Goal: Information Seeking & Learning: Check status

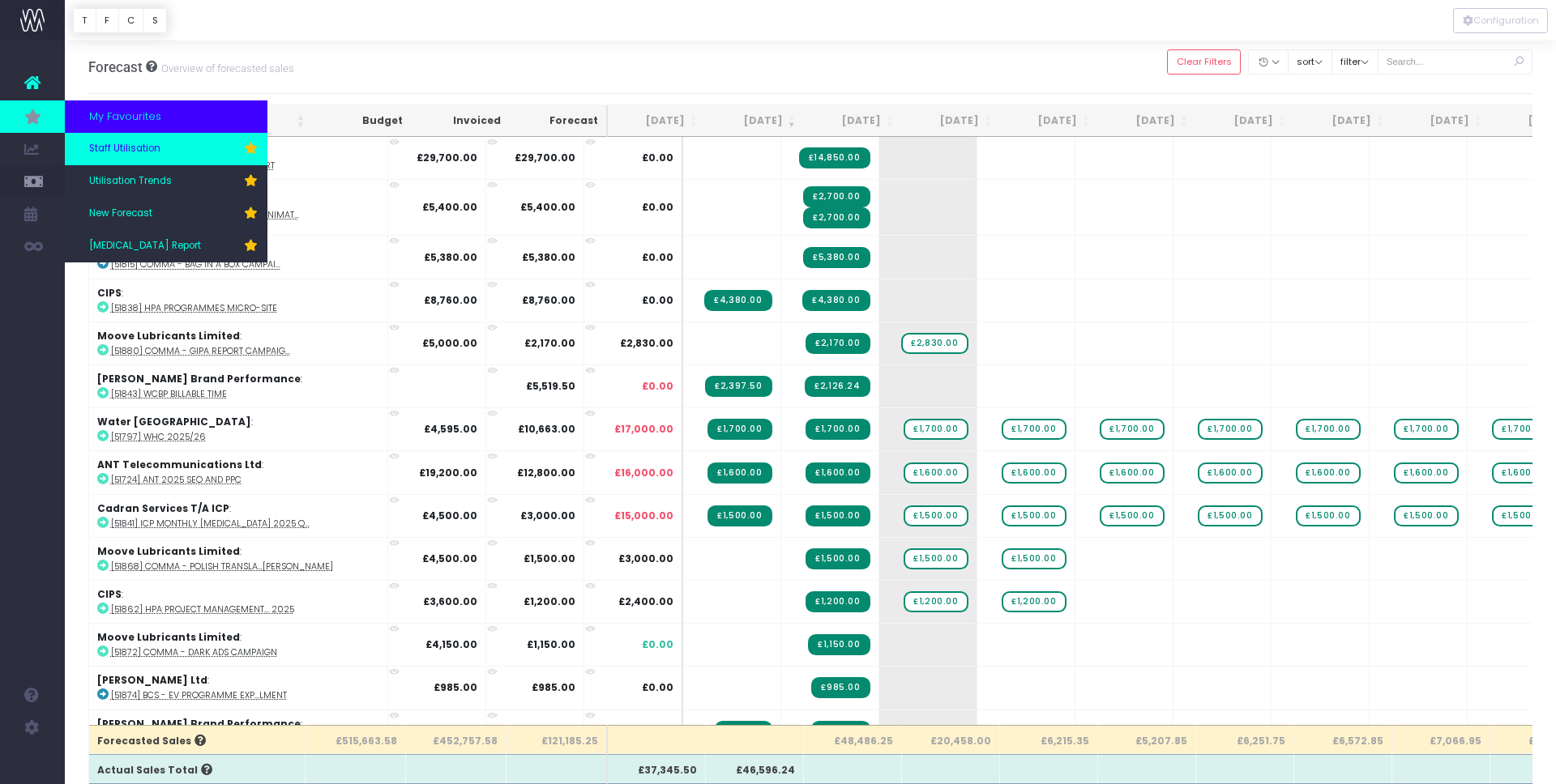
click at [139, 147] on span "Staff Utilisation" at bounding box center [124, 149] width 71 height 15
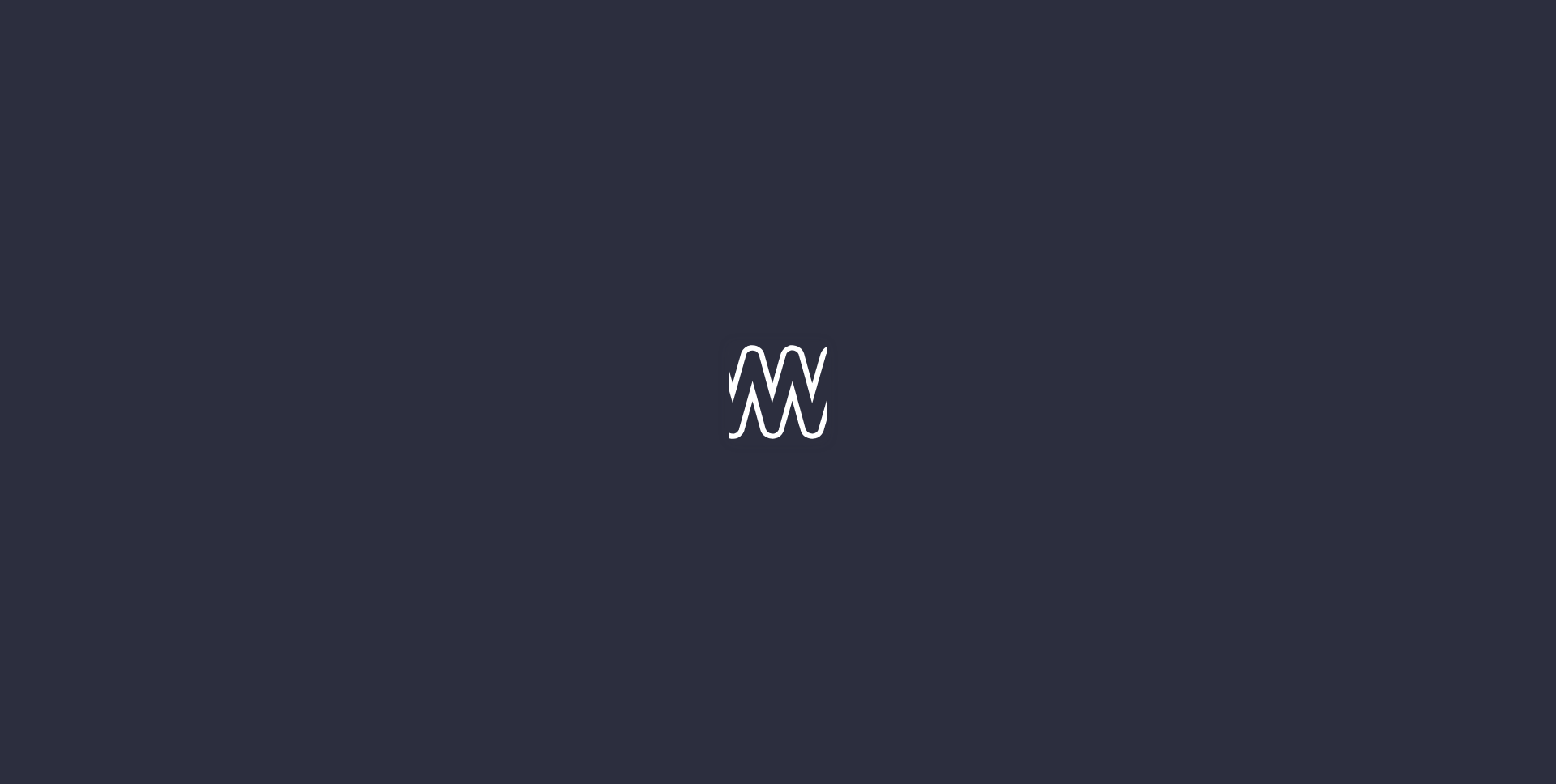
type input "[DATE]"
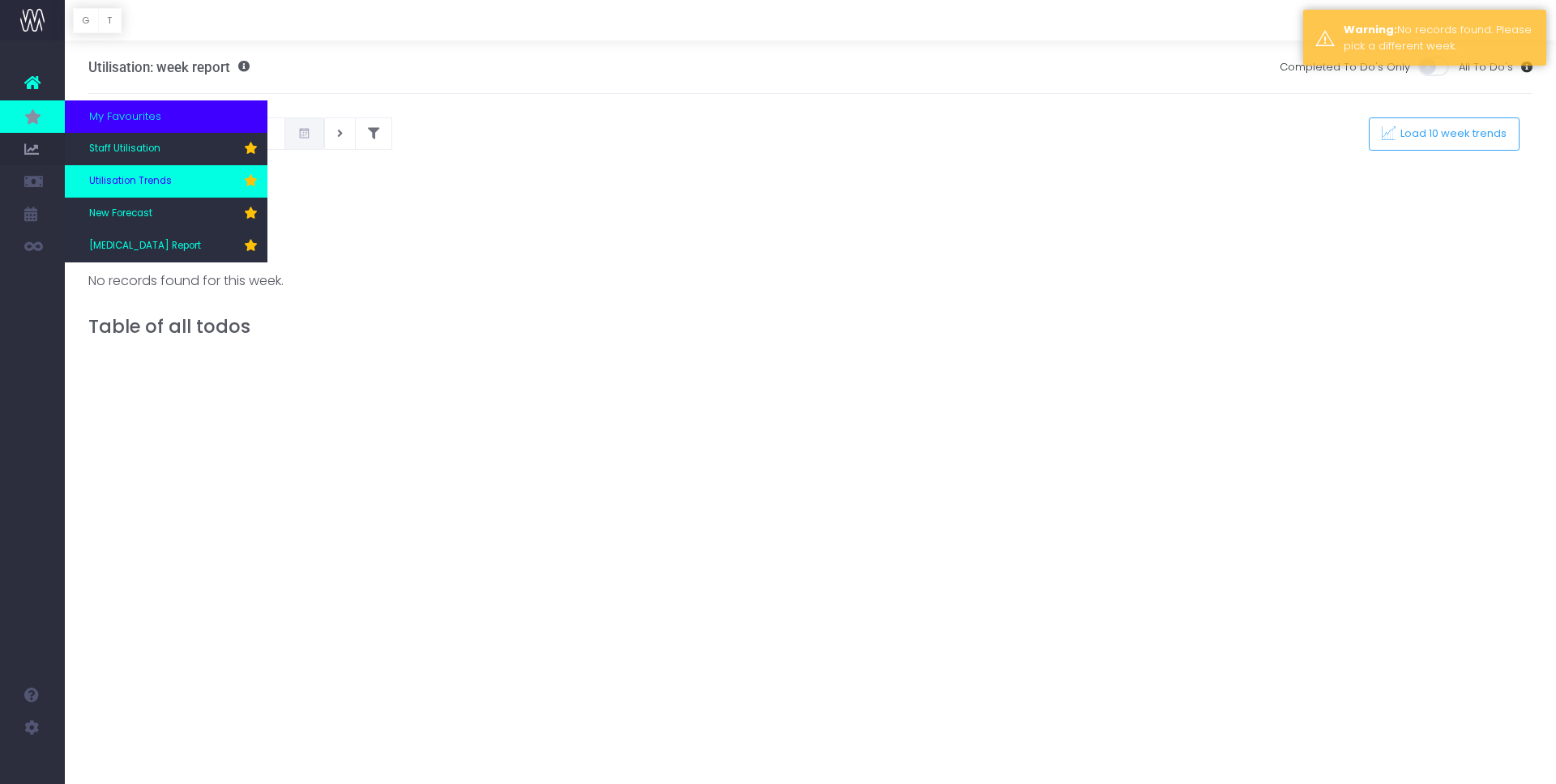
click at [113, 180] on span "Utilisation Trends" at bounding box center [130, 182] width 83 height 15
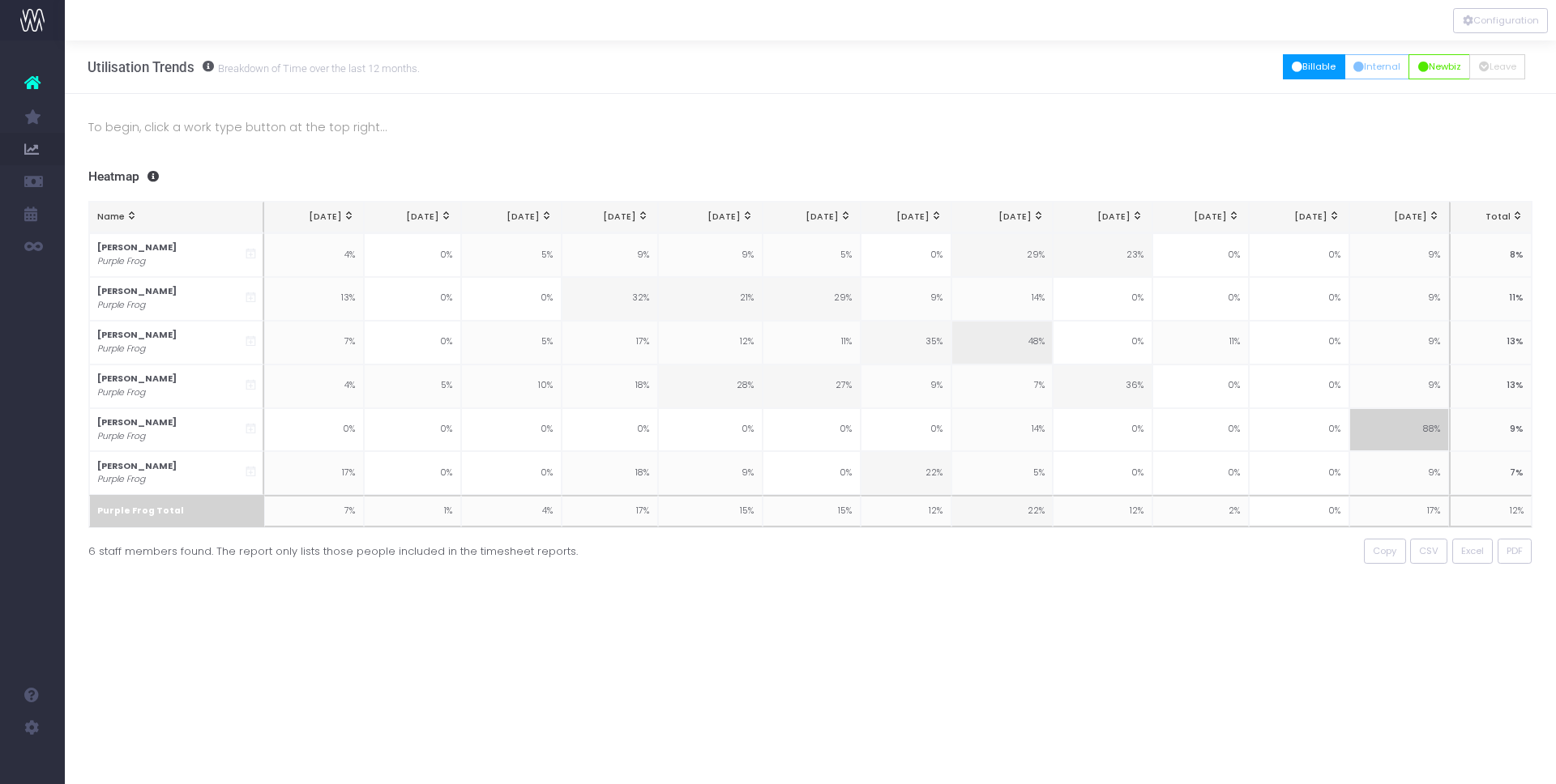
click at [1291, 67] on icon "button" at bounding box center [1296, 67] width 11 height 0
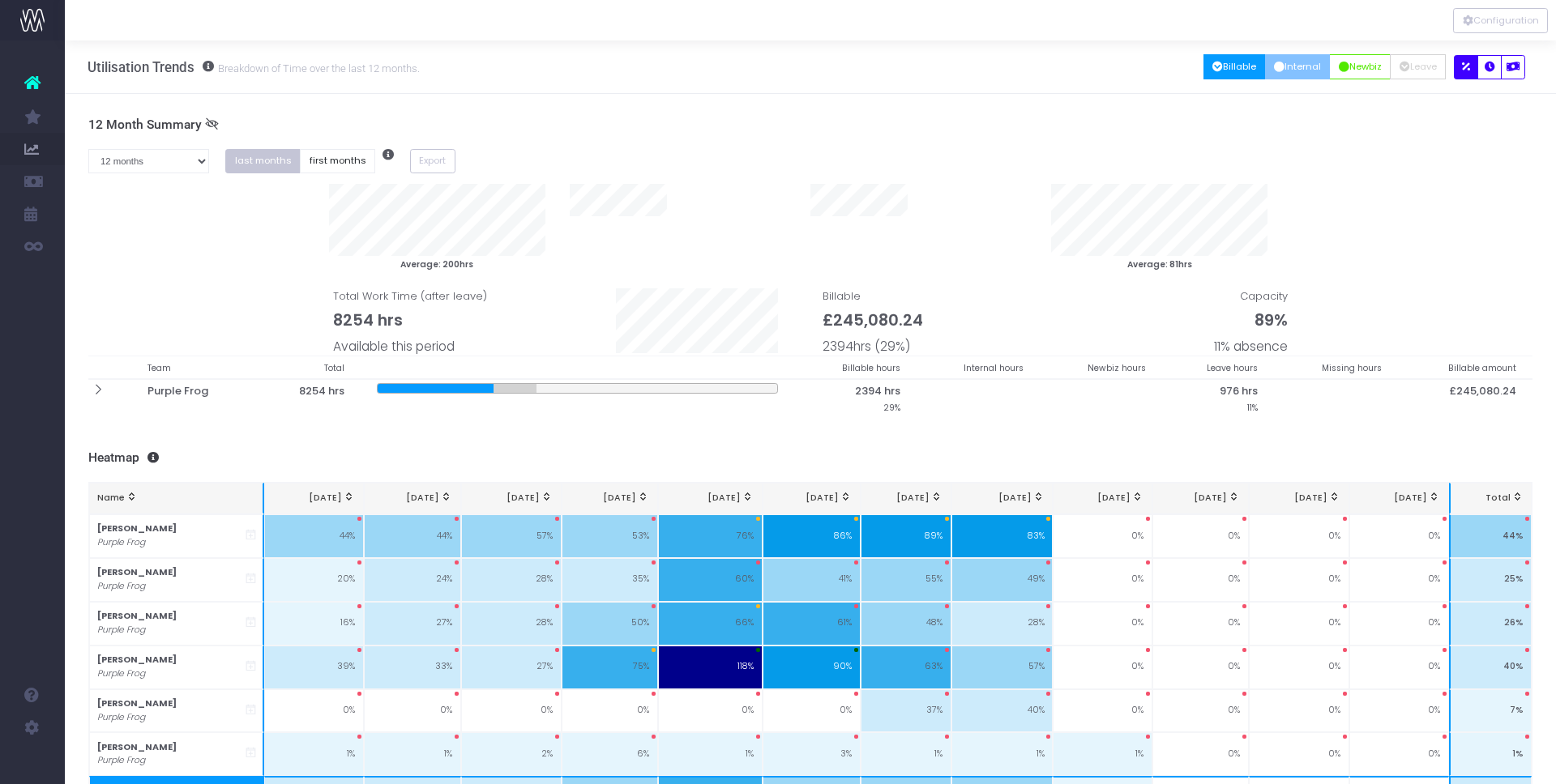
click at [1299, 67] on button "Internal" at bounding box center [1297, 66] width 66 height 25
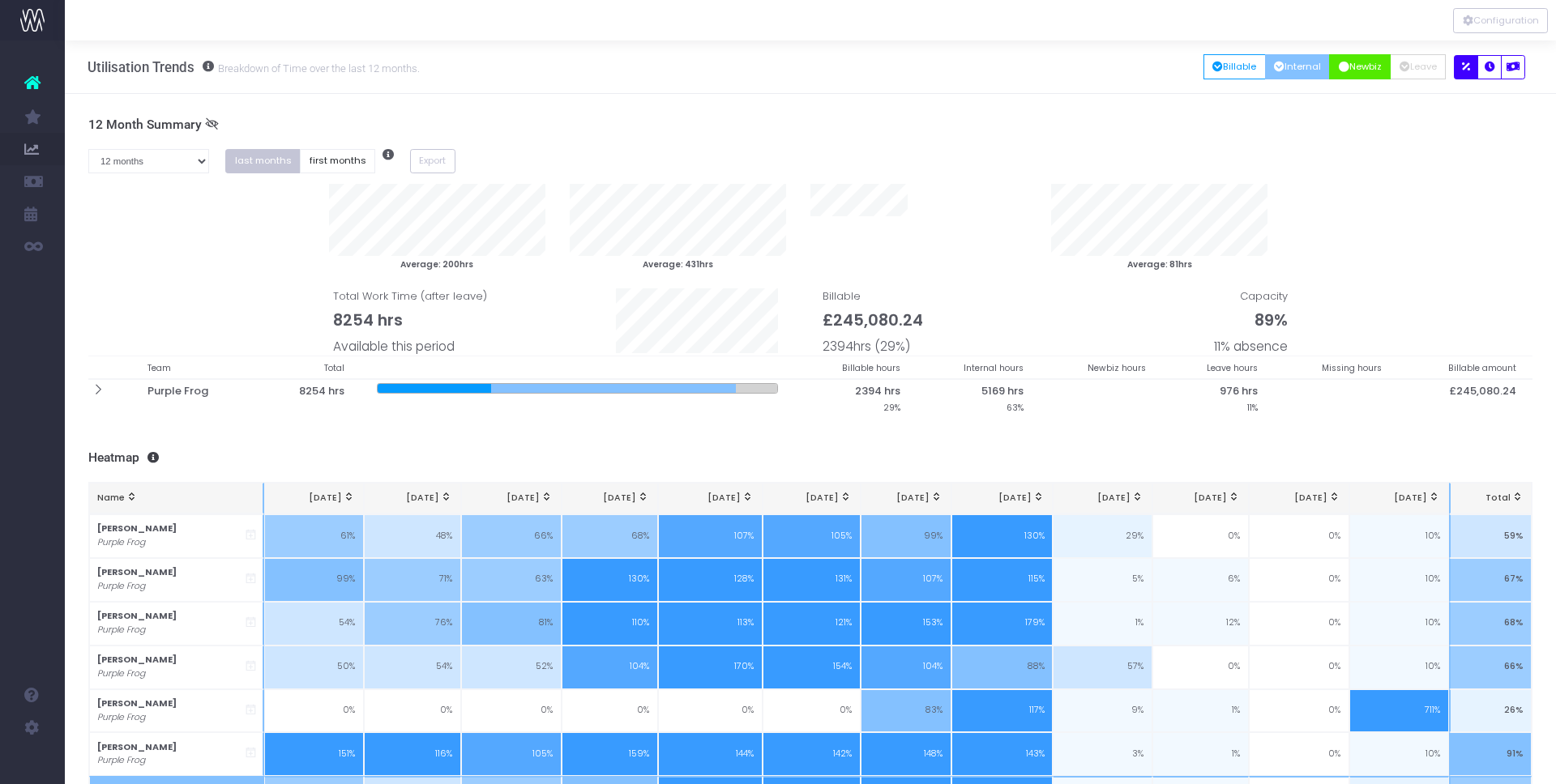
click at [1355, 72] on button "Newbiz" at bounding box center [1359, 66] width 61 height 25
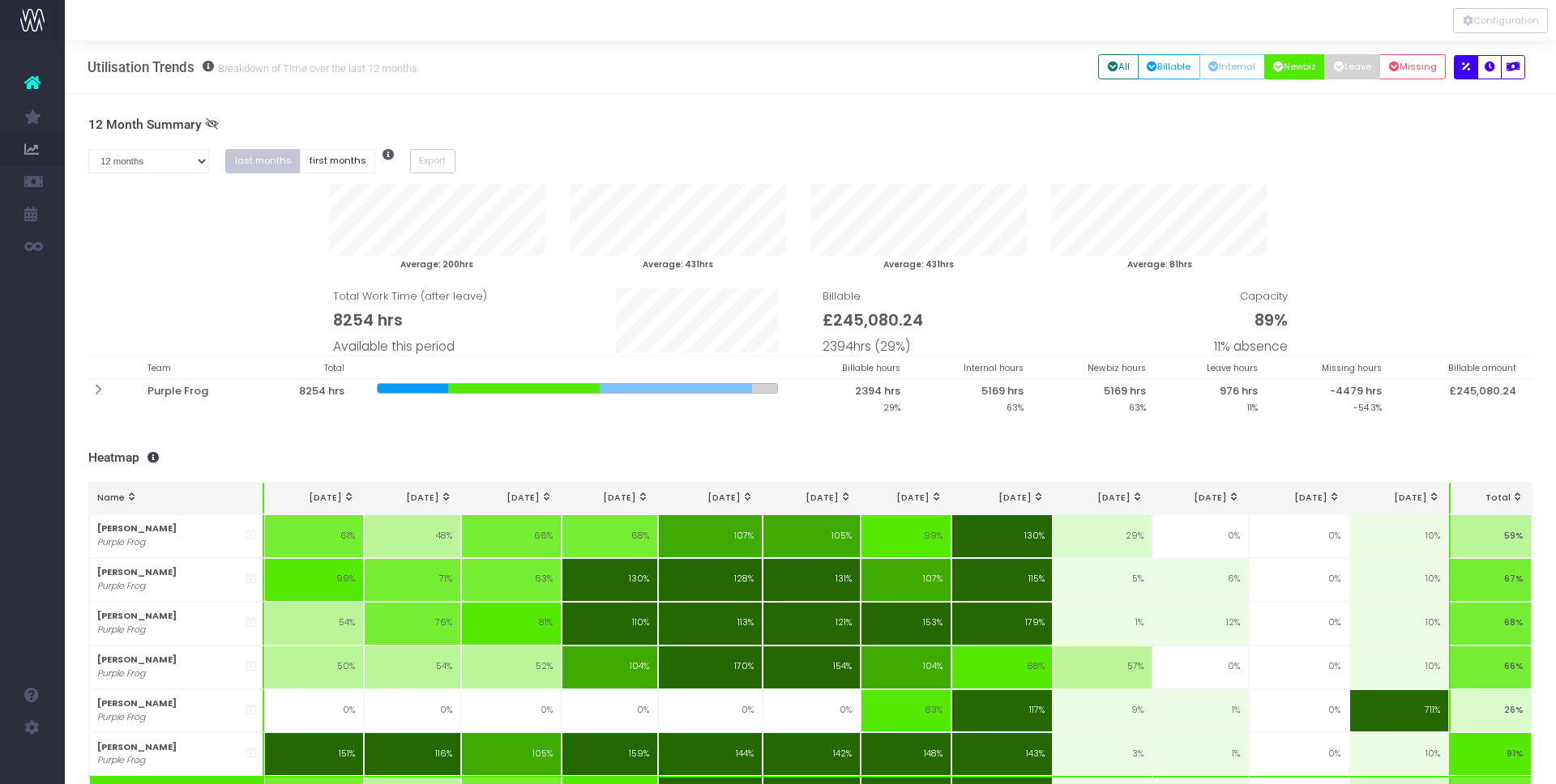
click at [1354, 69] on button "Leave" at bounding box center [1351, 66] width 56 height 25
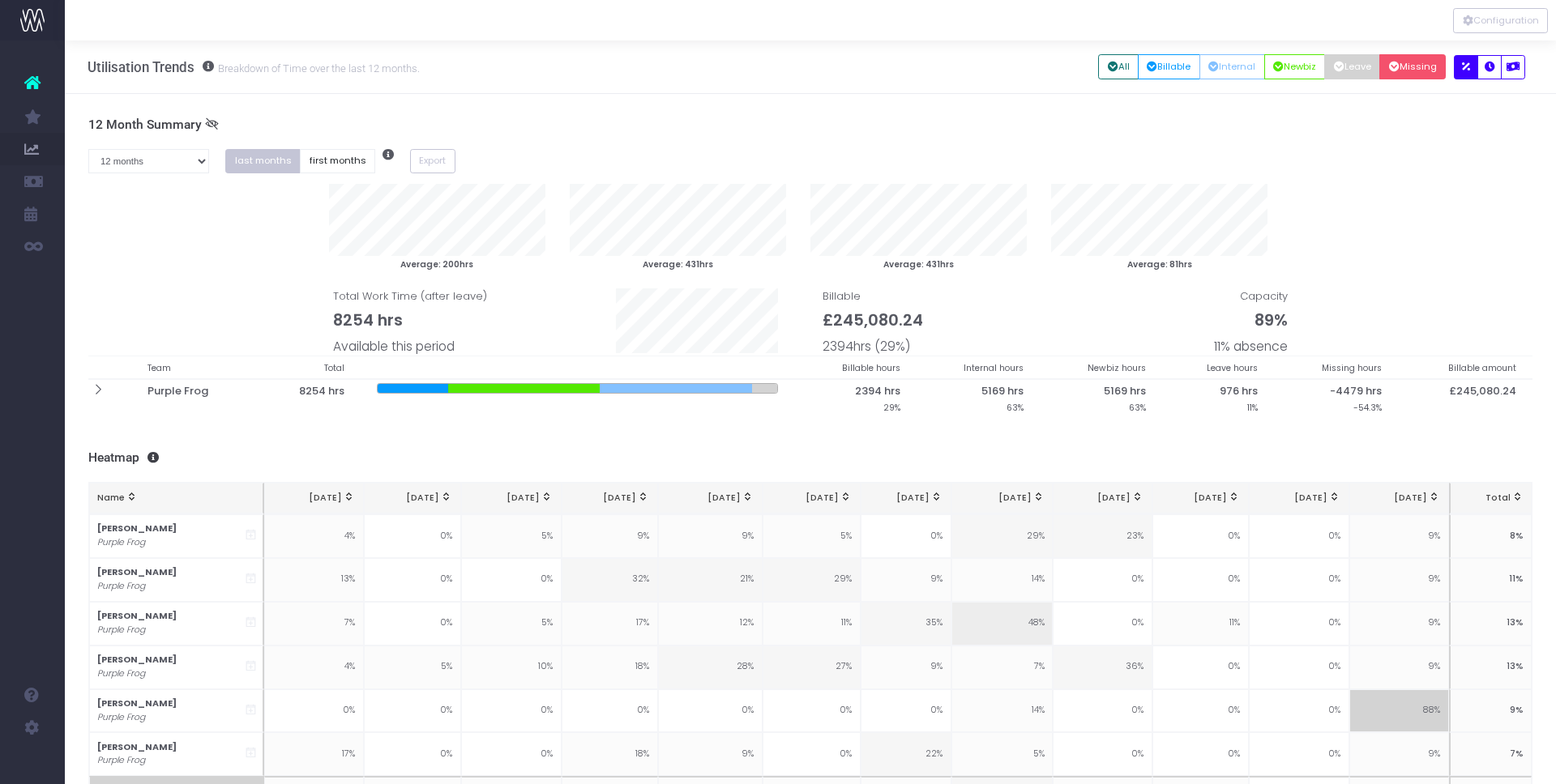
click at [1407, 69] on button "Missing" at bounding box center [1412, 66] width 66 height 25
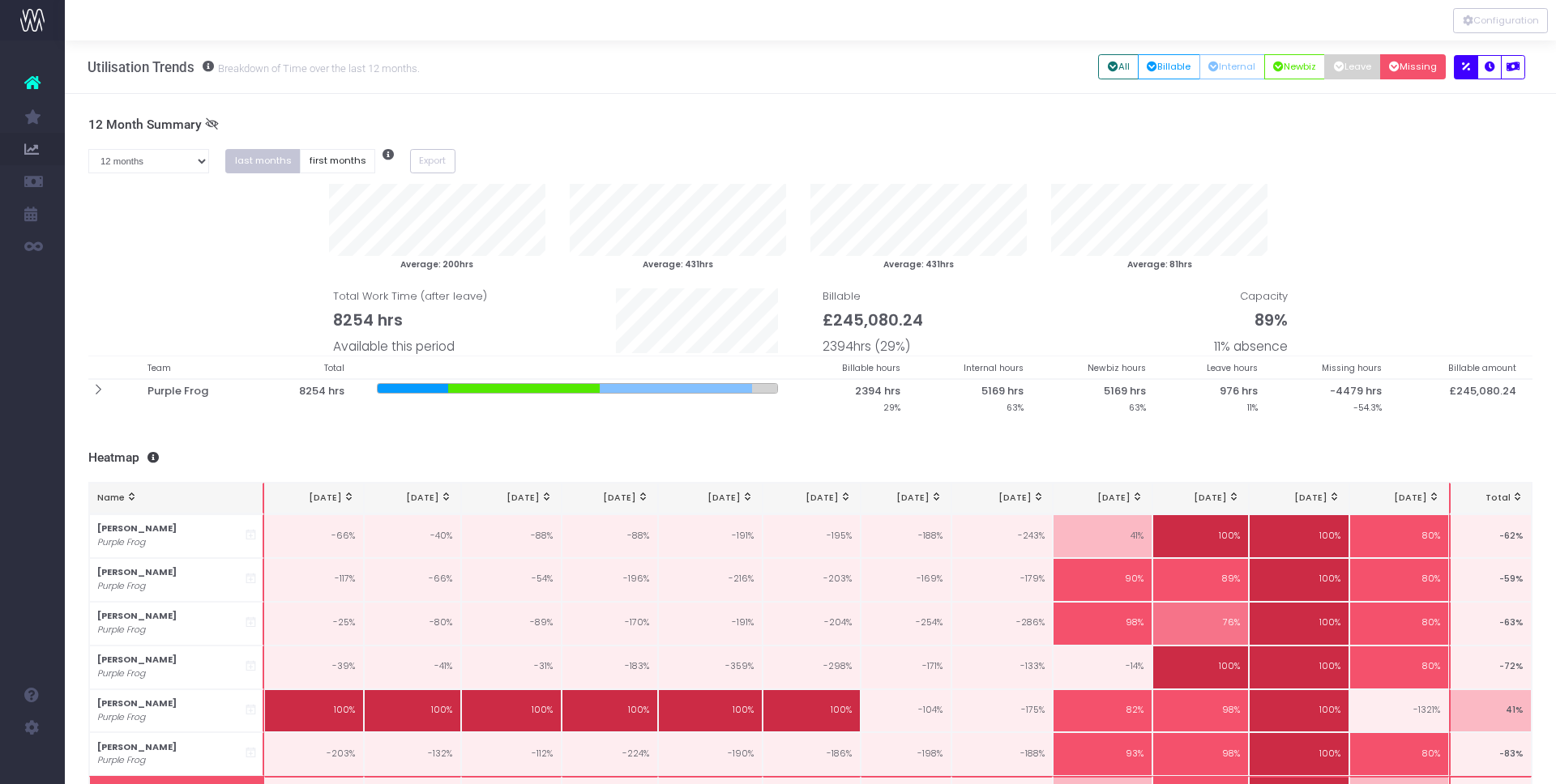
click at [1349, 70] on button "Leave" at bounding box center [1351, 66] width 56 height 25
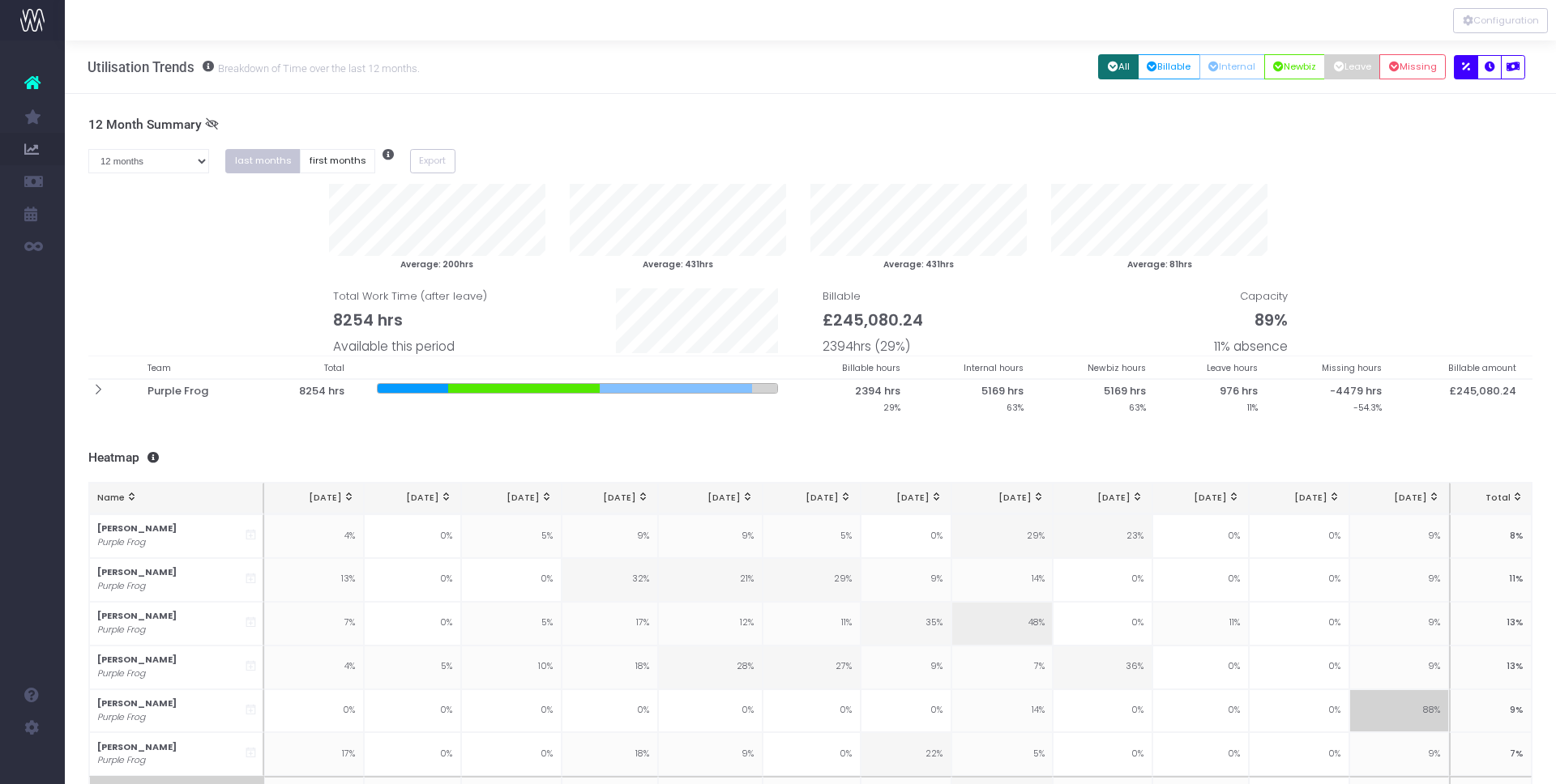
click at [1108, 67] on icon "button" at bounding box center [1113, 67] width 11 height 0
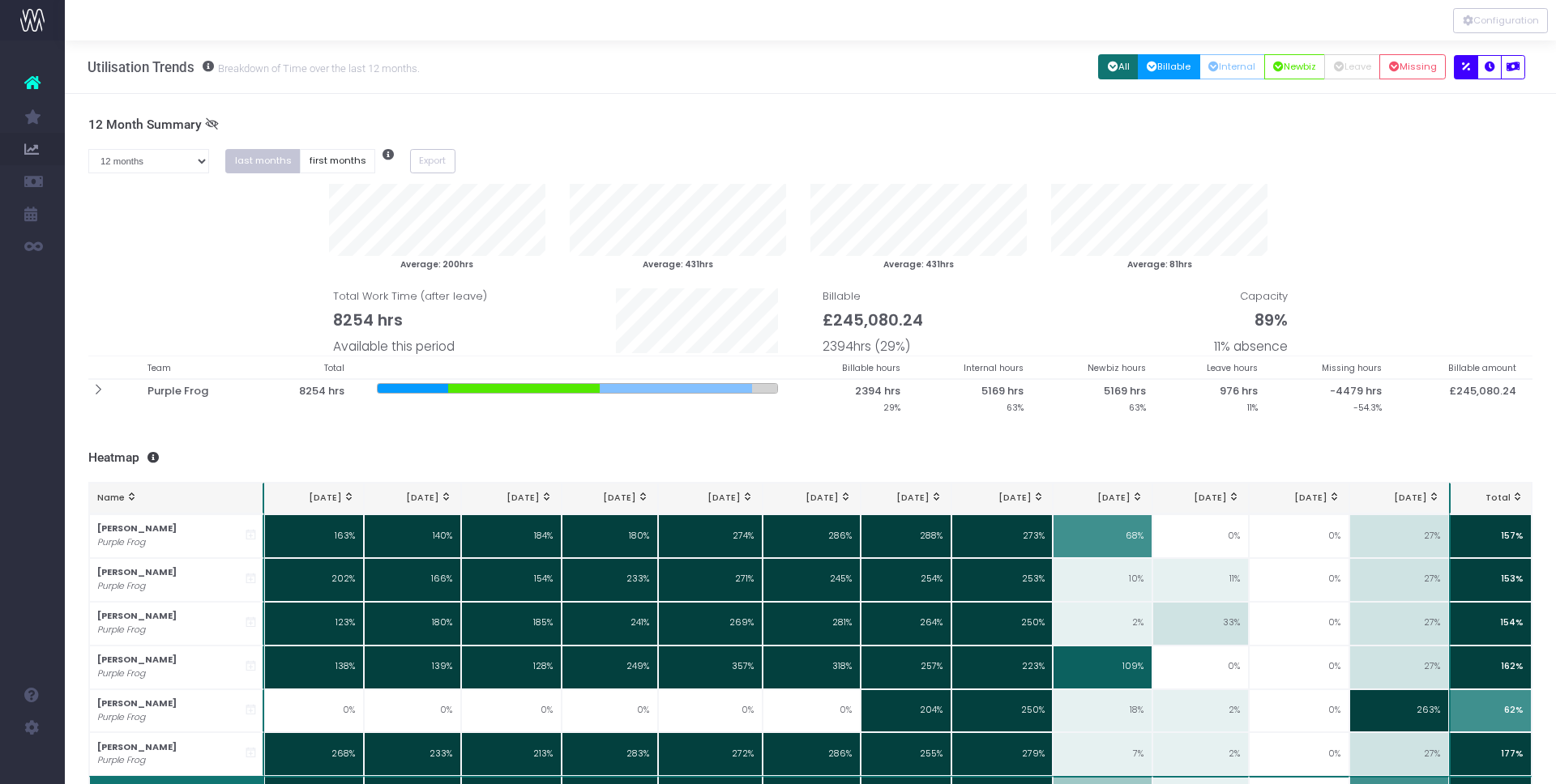
click at [1158, 65] on button "Billable" at bounding box center [1168, 66] width 62 height 25
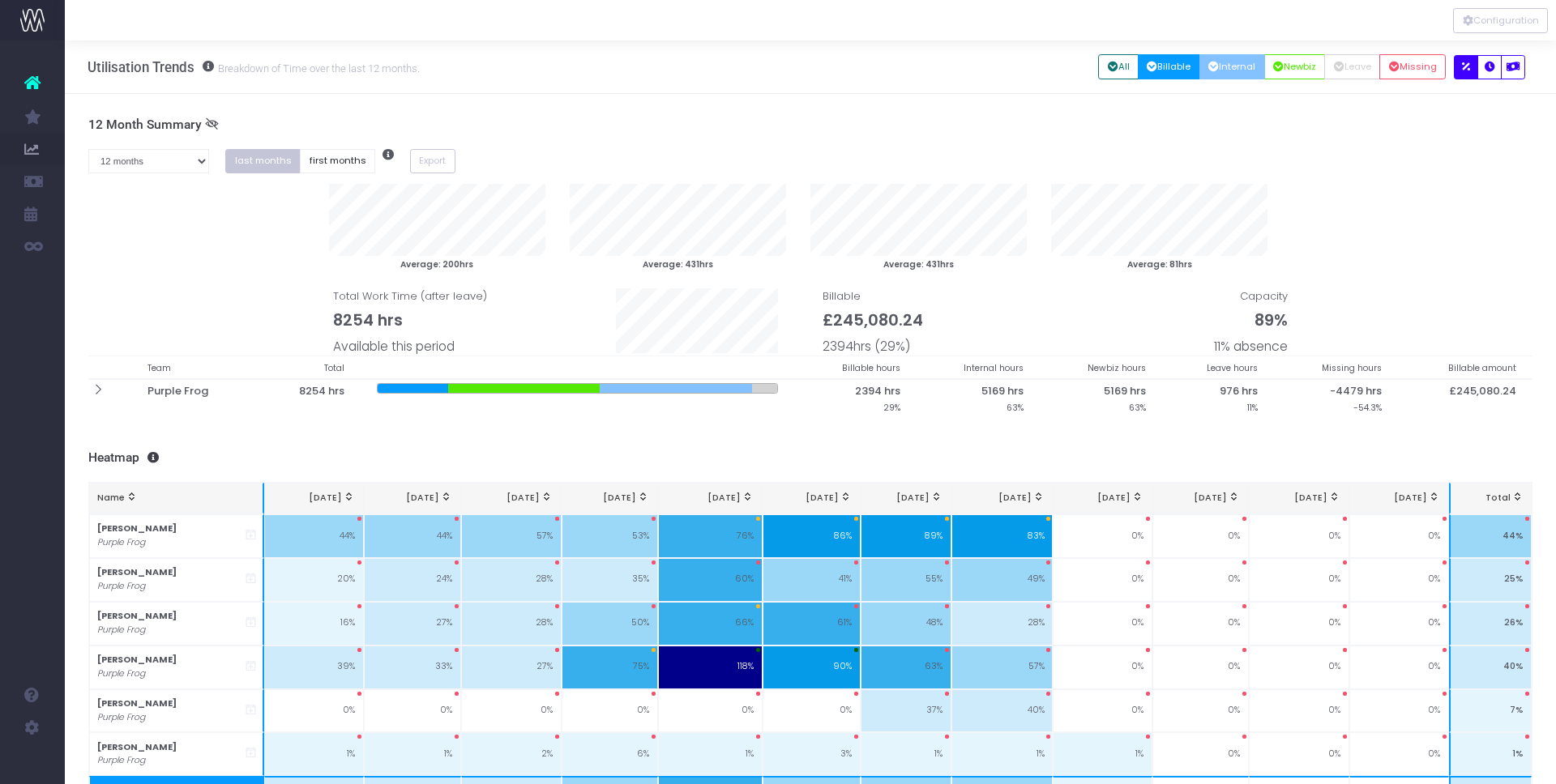
click at [1220, 71] on button "Internal" at bounding box center [1232, 66] width 66 height 25
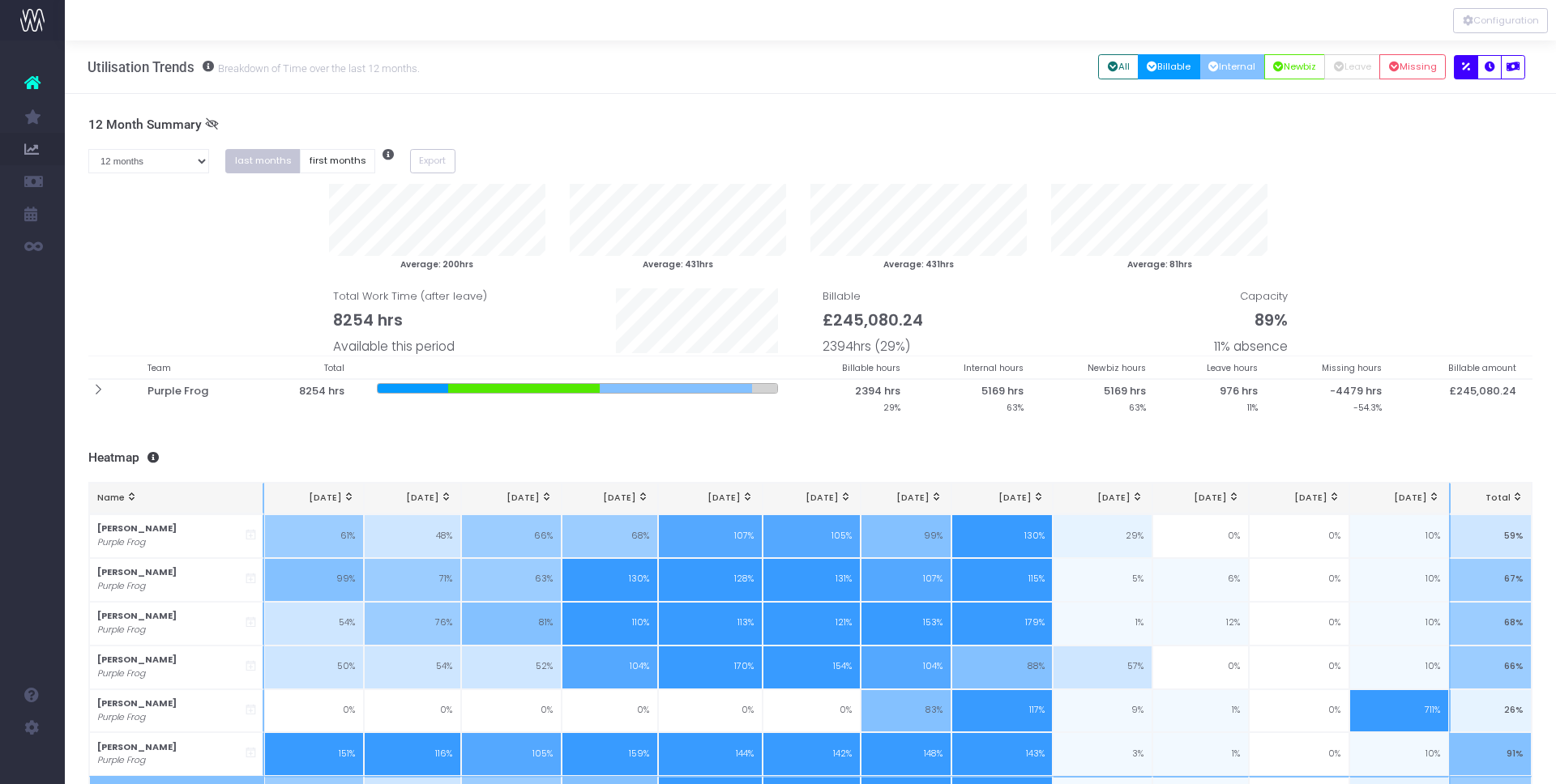
click at [1167, 71] on button "Billable" at bounding box center [1168, 66] width 62 height 25
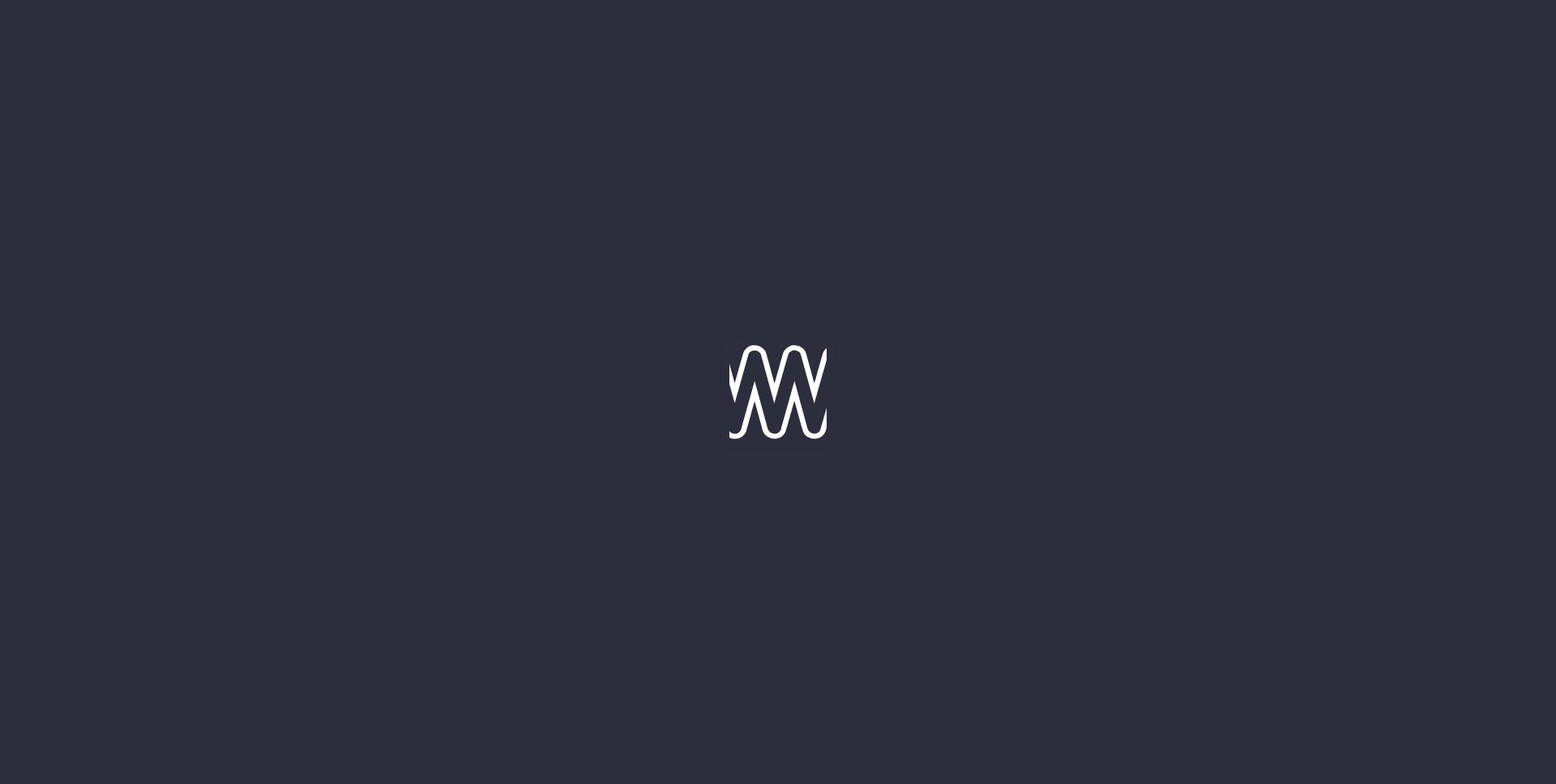
type input "[DATE]"
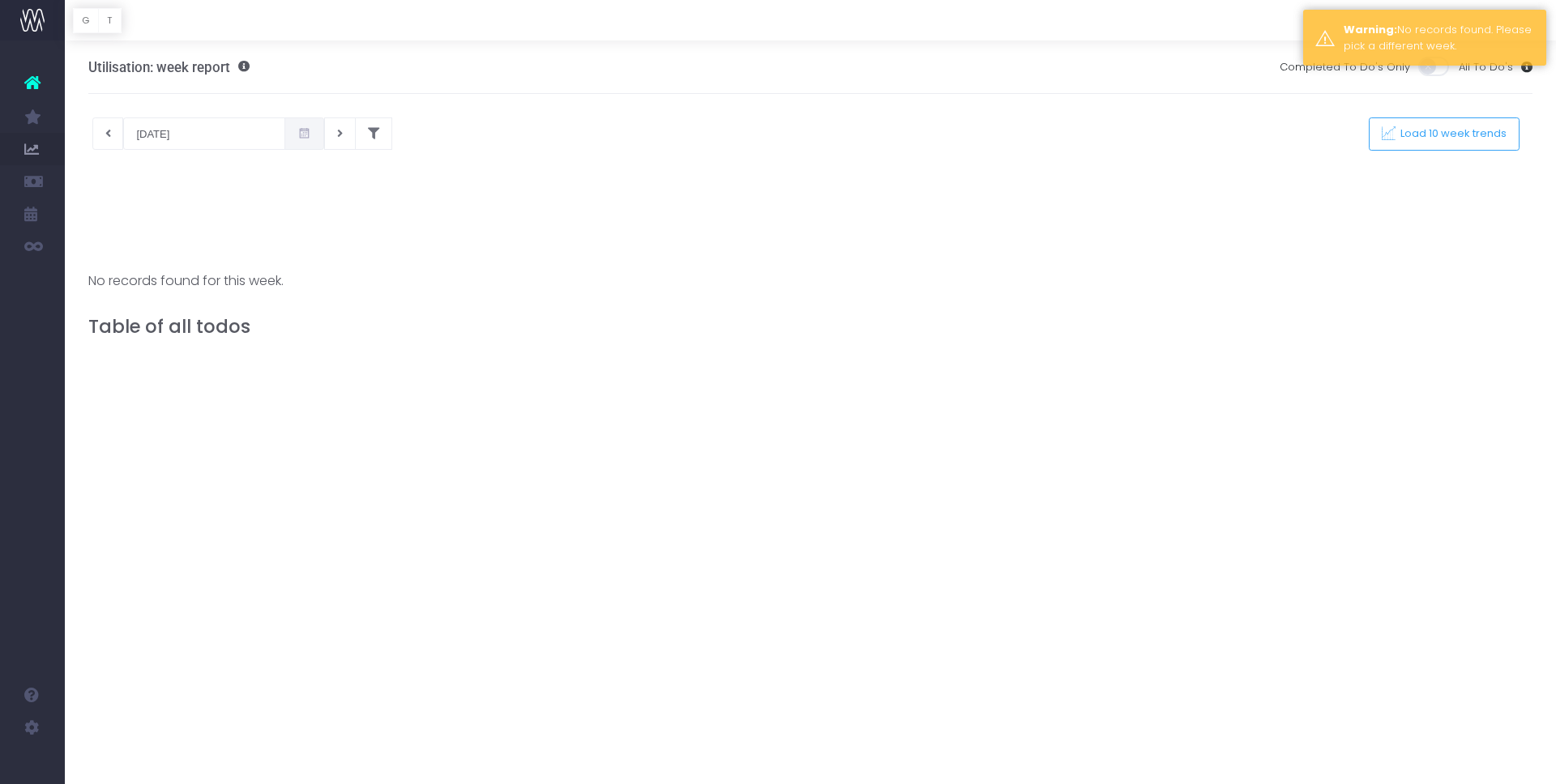
click at [297, 134] on icon at bounding box center [304, 134] width 14 height 0
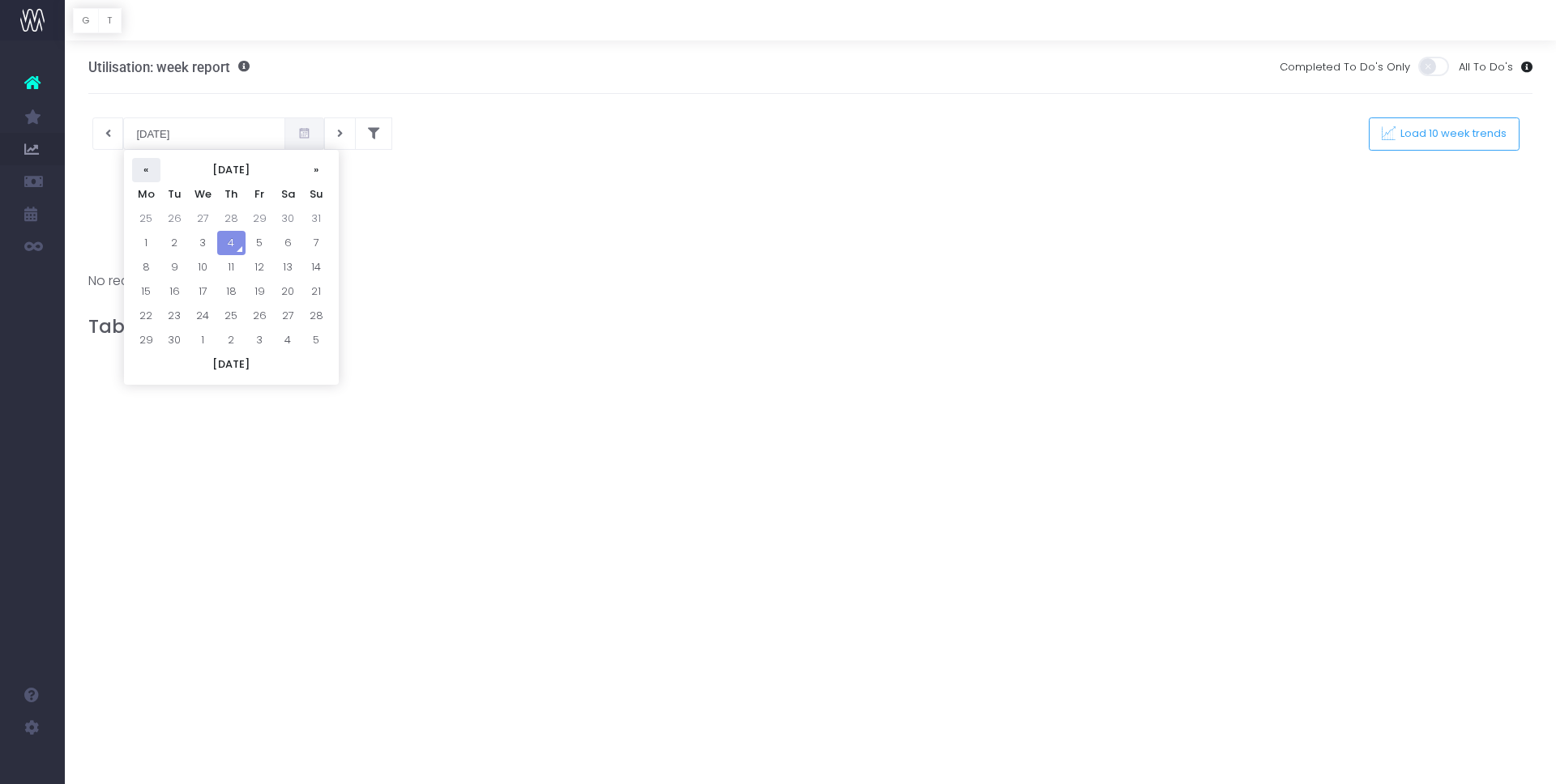
click at [142, 169] on th "«" at bounding box center [146, 169] width 28 height 24
click at [1447, 133] on span "Load 10 week trends" at bounding box center [1451, 134] width 112 height 14
